Goal: Check status: Check status

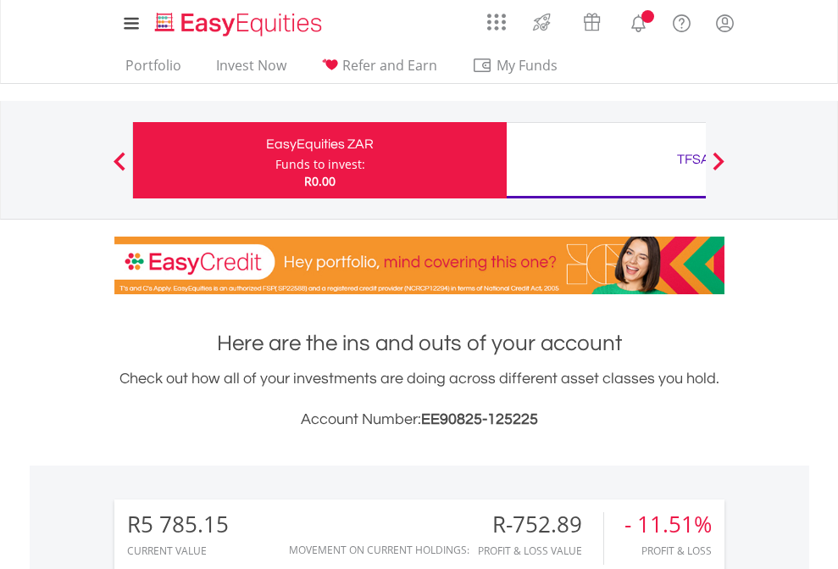
scroll to position [163, 266]
click at [275, 160] on div "Funds to invest:" at bounding box center [320, 164] width 90 height 17
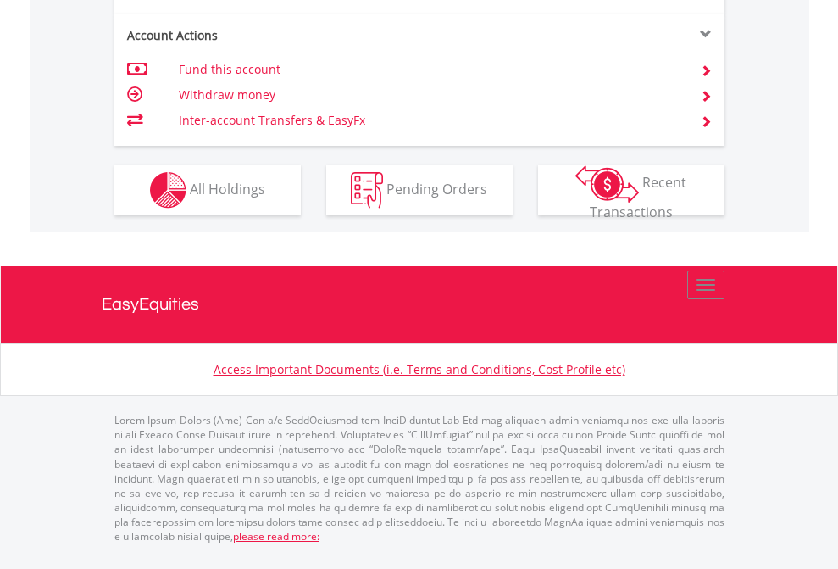
scroll to position [1624, 0]
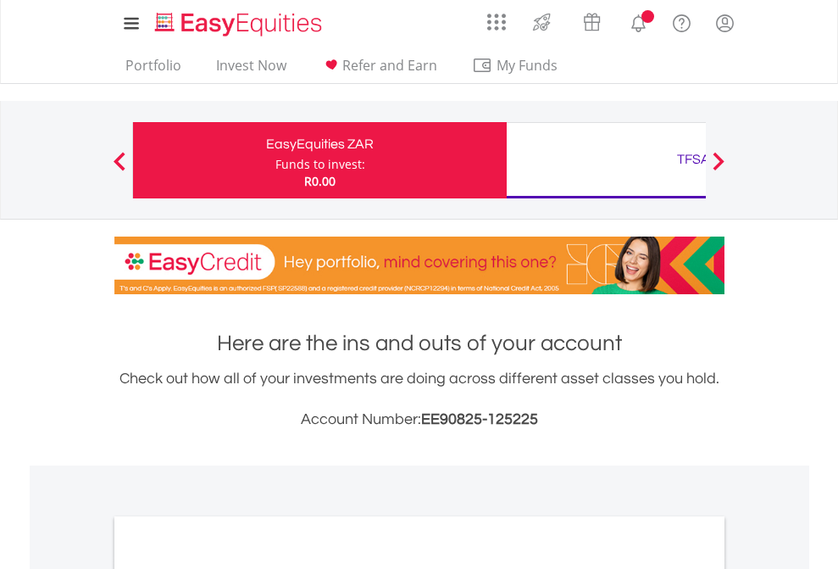
scroll to position [1018, 0]
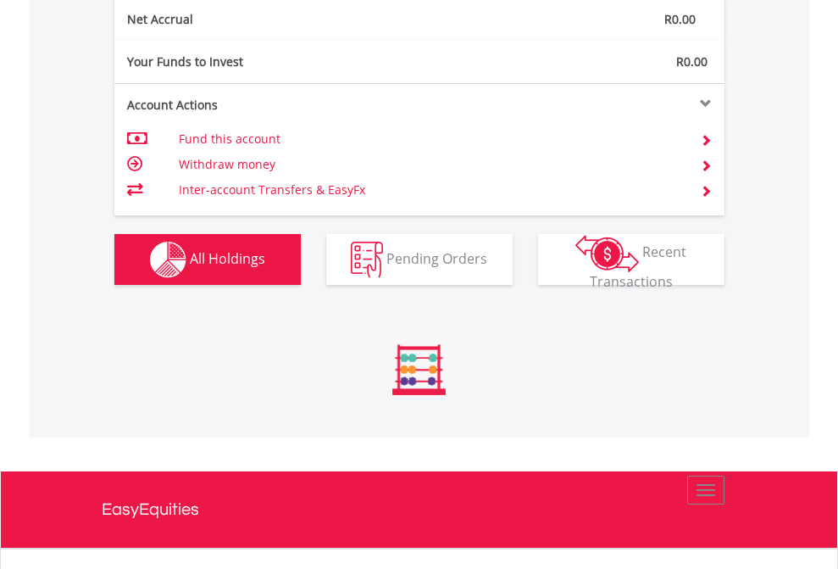
scroll to position [163, 266]
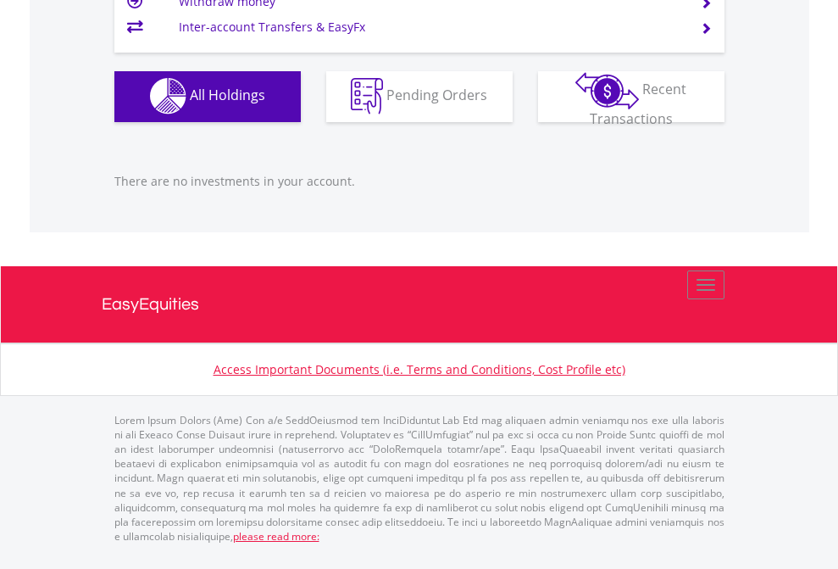
scroll to position [163, 266]
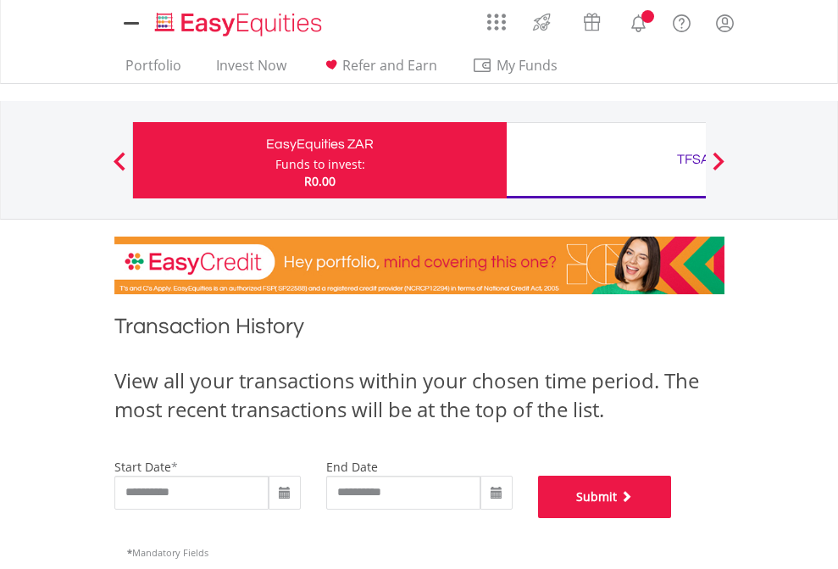
click at [672, 518] on button "Submit" at bounding box center [605, 496] width 134 height 42
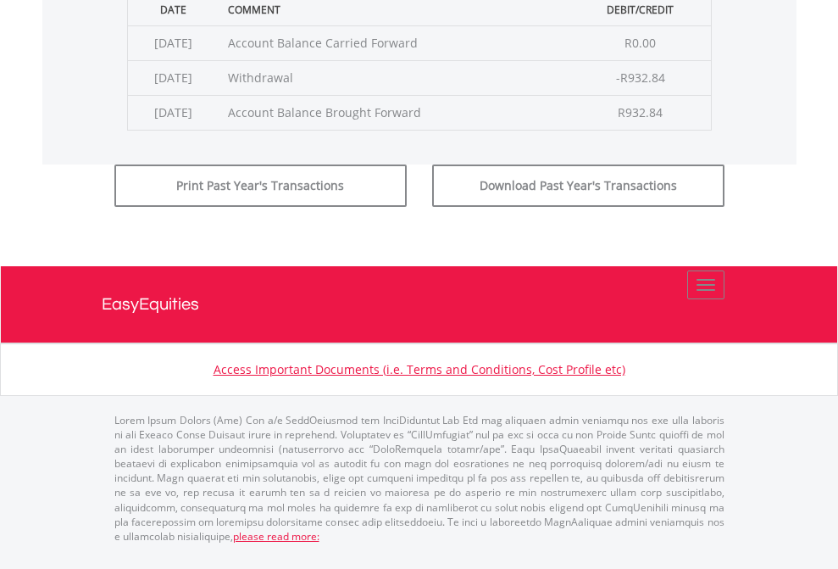
scroll to position [687, 0]
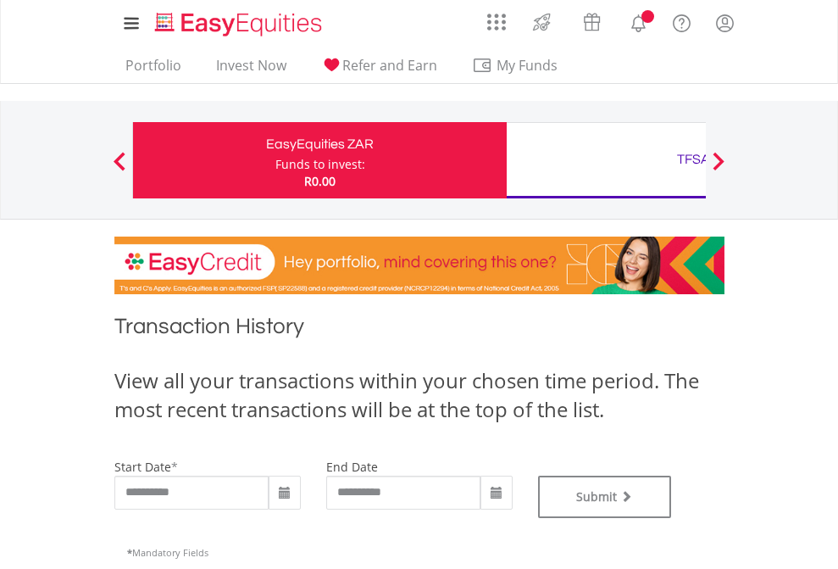
click at [606, 160] on div "TFSA" at bounding box center [693, 159] width 353 height 24
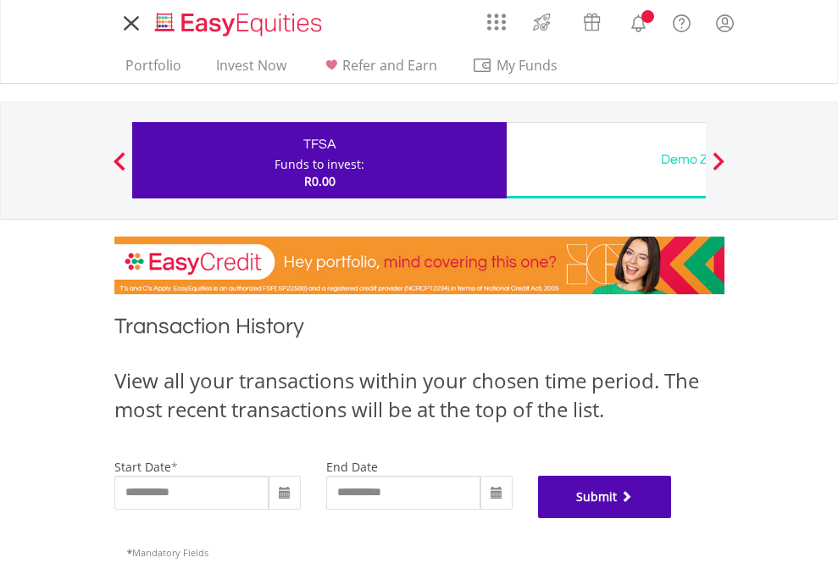
click at [672, 518] on button "Submit" at bounding box center [605, 496] width 134 height 42
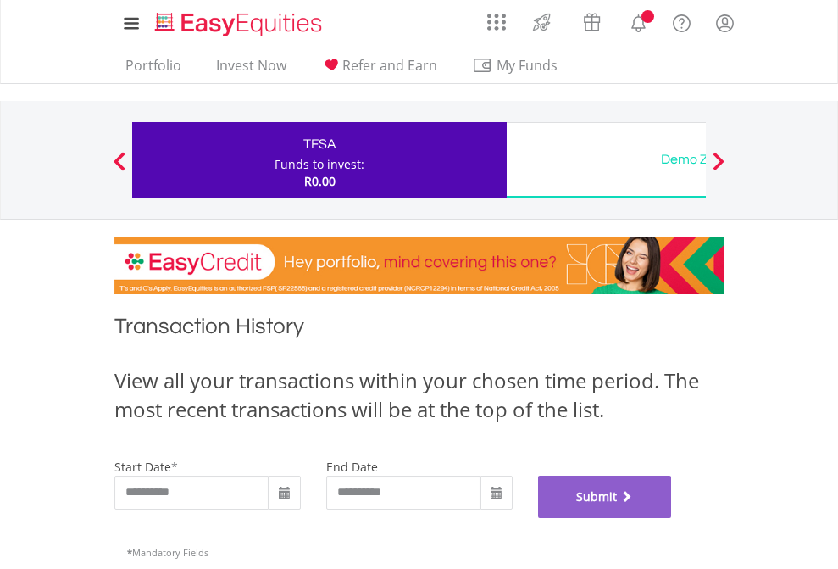
scroll to position [687, 0]
